Goal: Find specific page/section: Locate a particular part of the current website

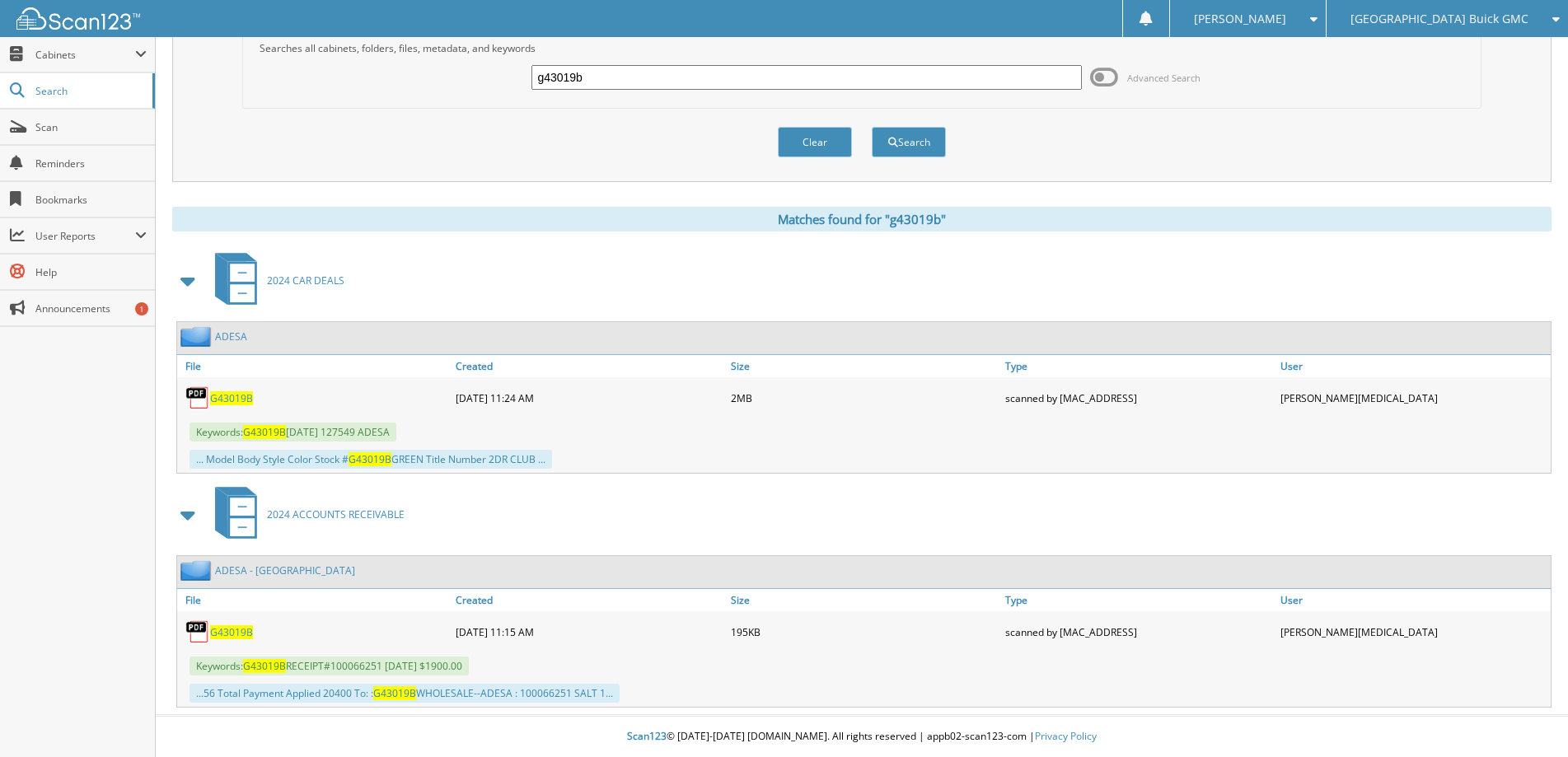
click at [585, 187] on div "Search Term Searches all cabinets, folders, files, metadata, and keywords g4301…" at bounding box center [861, 351] width 1379 height 715
click at [620, 80] on input "g43019b" at bounding box center [806, 78] width 549 height 25
click at [872, 126] on button "Search" at bounding box center [909, 141] width 74 height 30
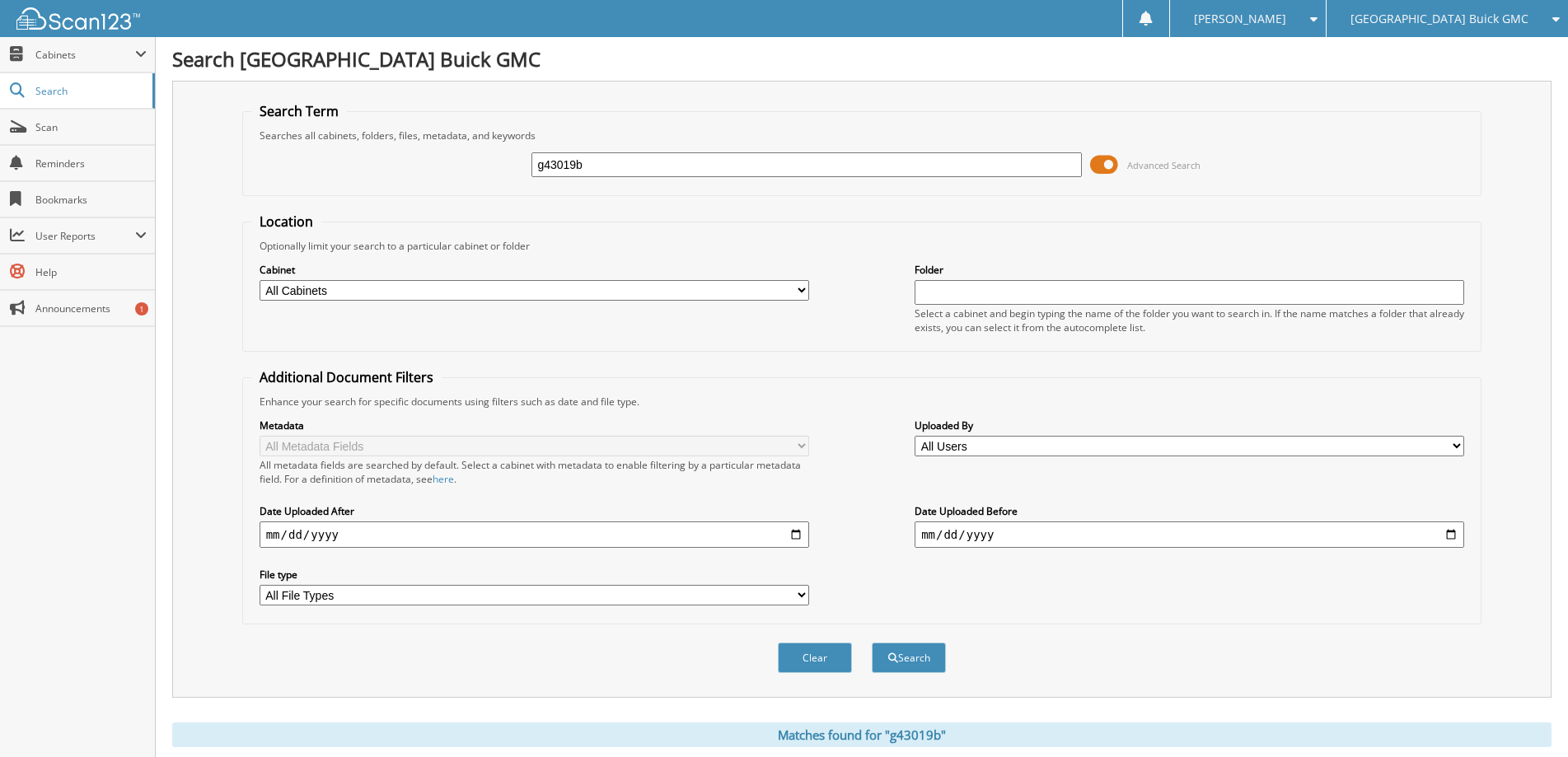
click at [1100, 164] on span at bounding box center [1104, 164] width 28 height 25
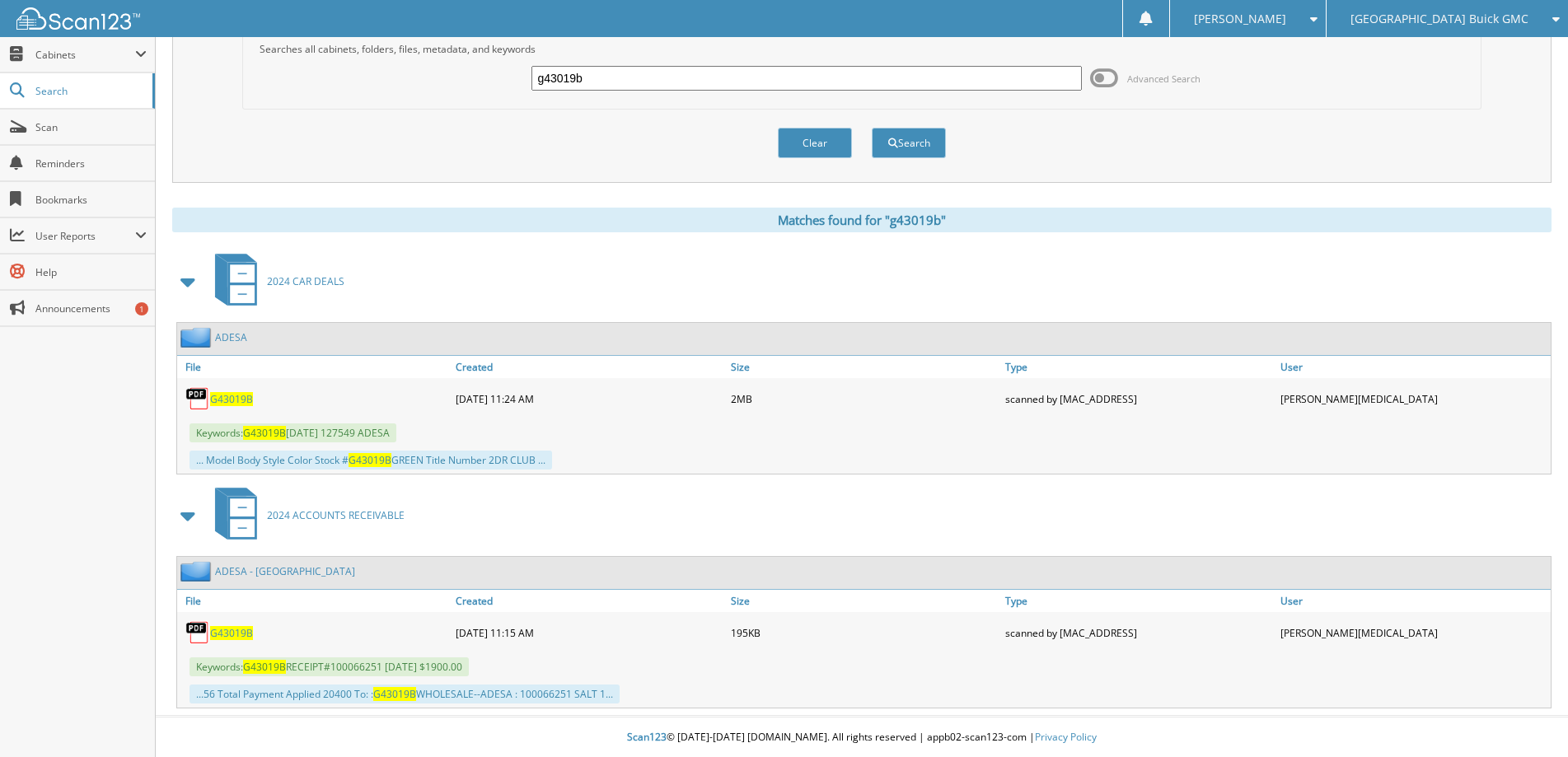
scroll to position [88, 0]
click at [235, 401] on span "G43019B" at bounding box center [232, 398] width 42 height 14
click at [611, 79] on input "g43019b" at bounding box center [806, 78] width 549 height 25
type input "g42788b"
click at [872, 126] on button "Search" at bounding box center [909, 141] width 74 height 30
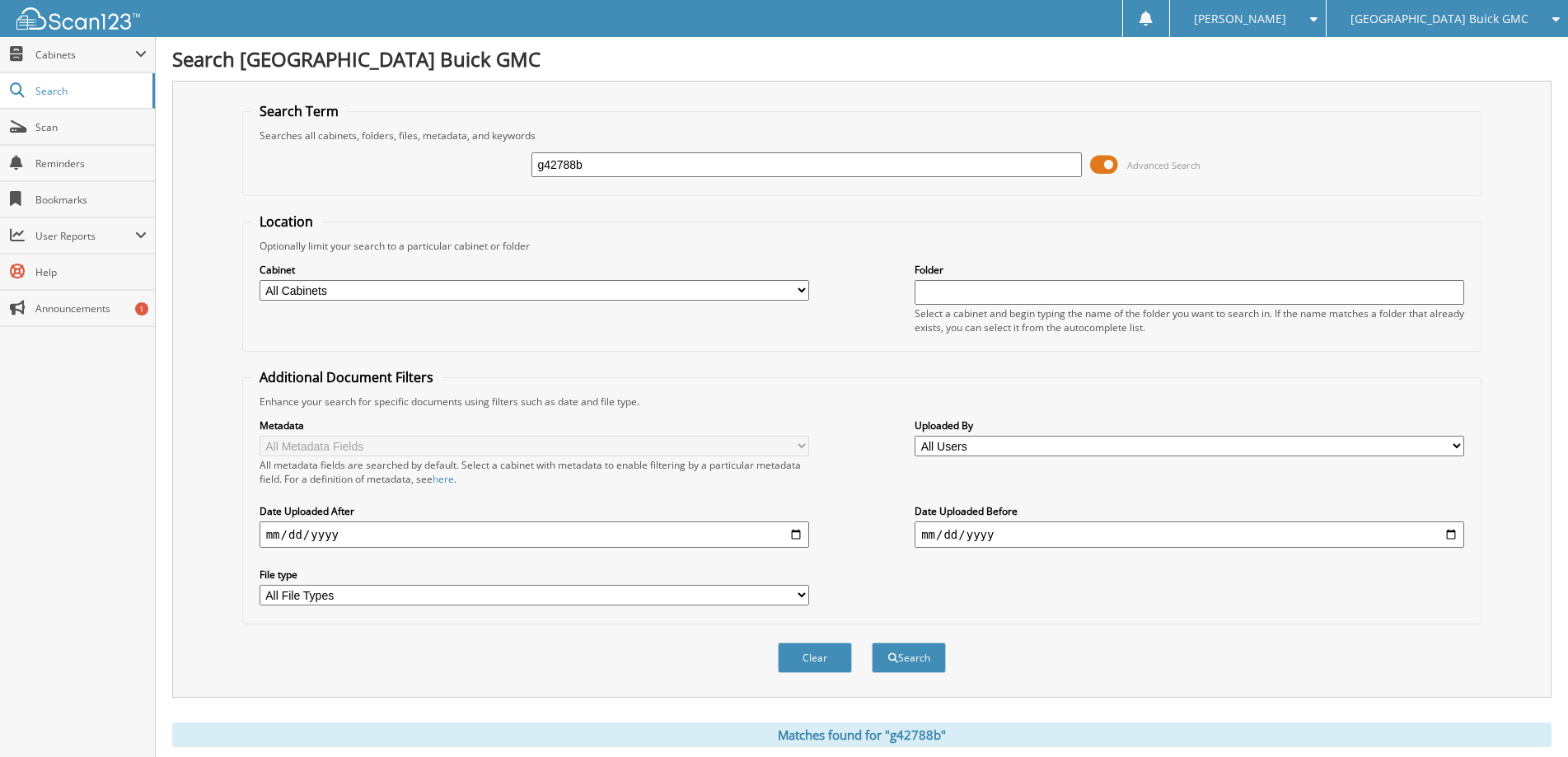
click at [1110, 163] on span at bounding box center [1104, 164] width 28 height 25
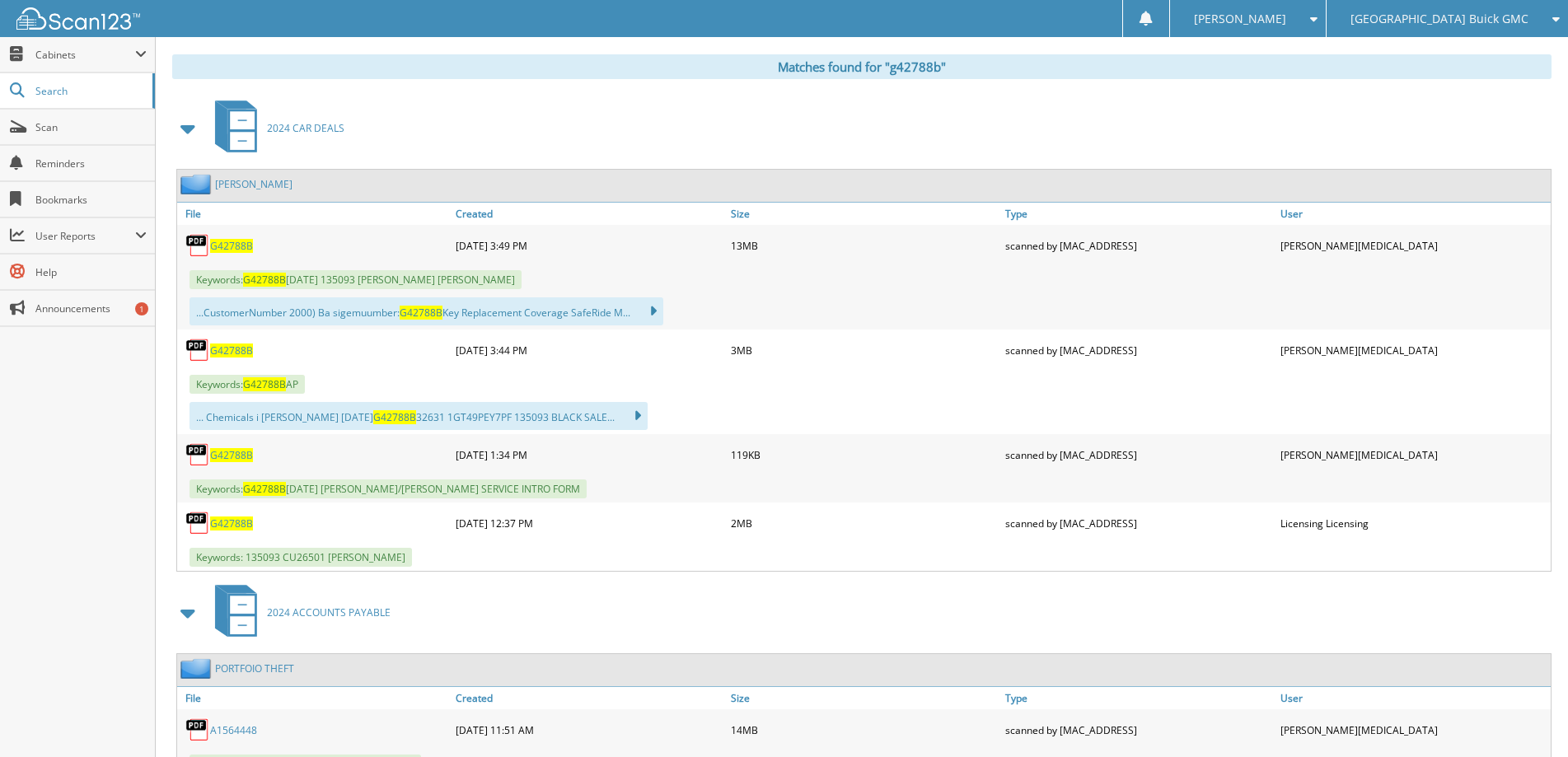
scroll to position [247, 0]
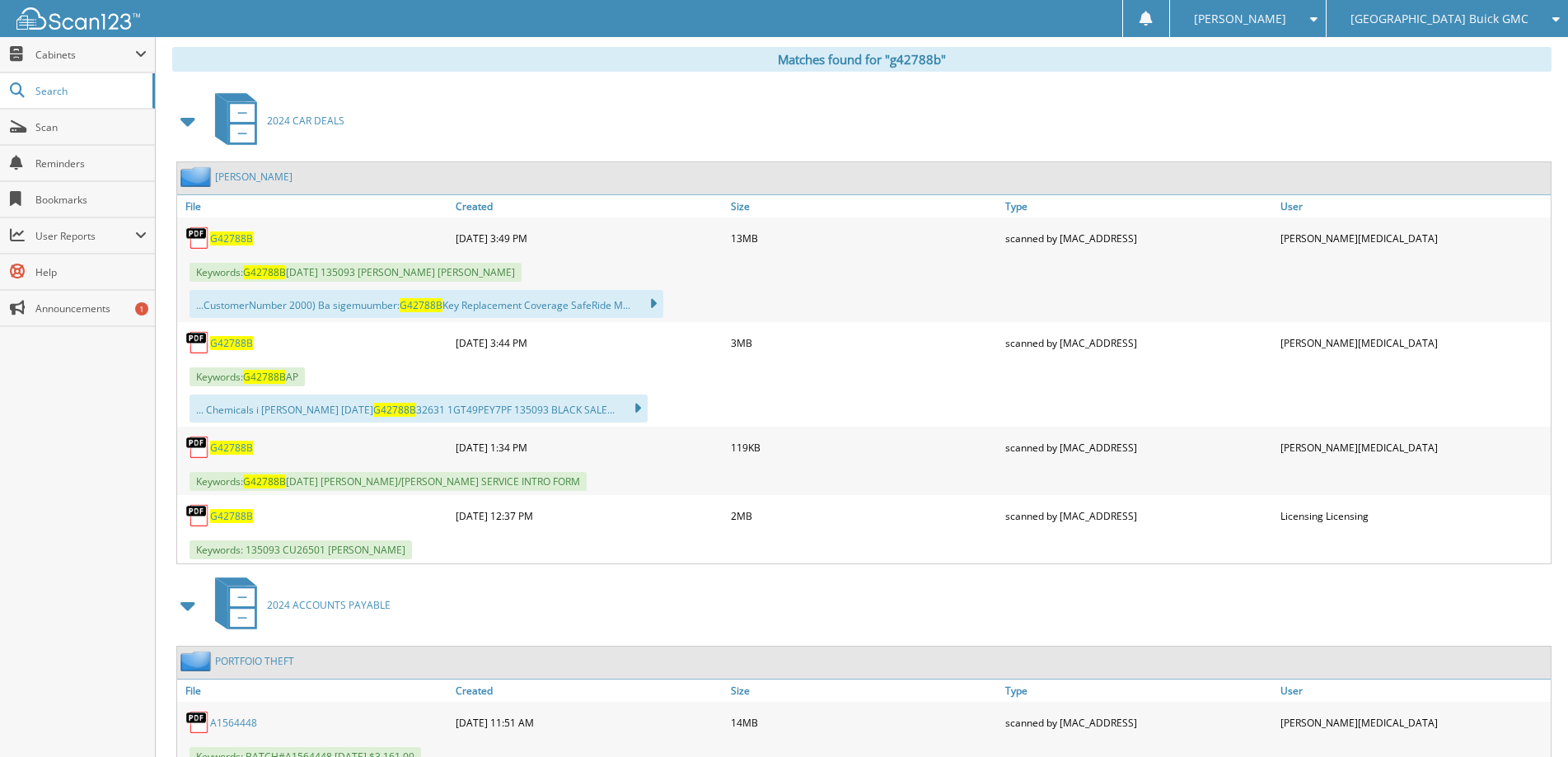
click at [229, 236] on span "G42788B" at bounding box center [232, 239] width 42 height 14
